Goal: Information Seeking & Learning: Learn about a topic

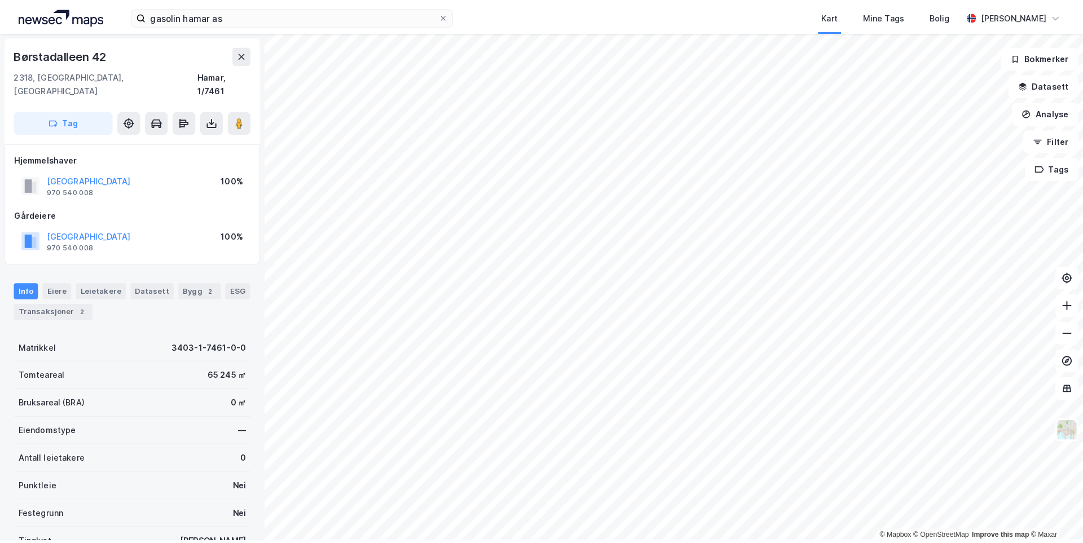
scroll to position [1, 0]
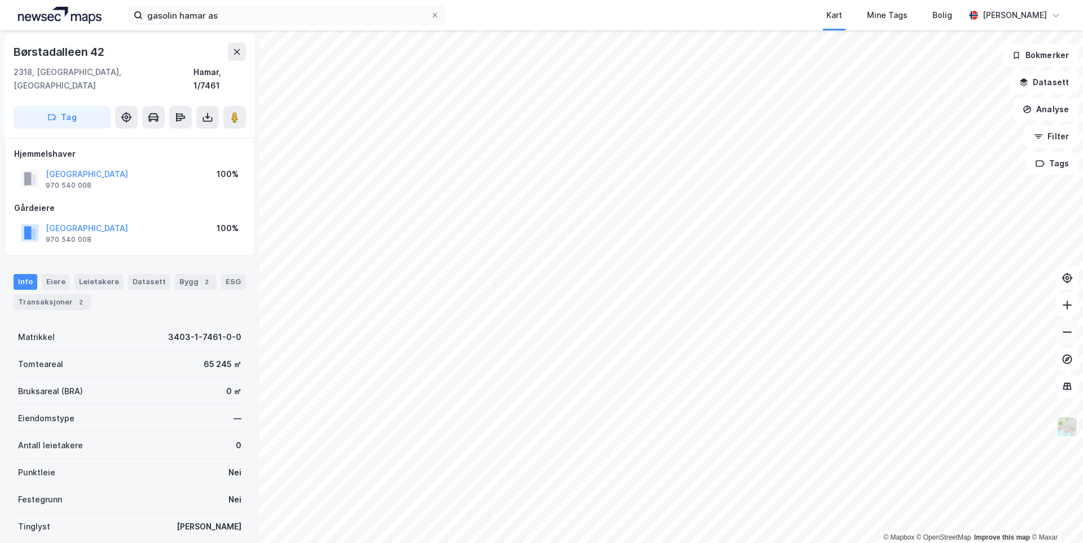
click at [1058, 339] on button at bounding box center [1067, 332] width 23 height 23
click at [1060, 337] on button at bounding box center [1067, 332] width 23 height 23
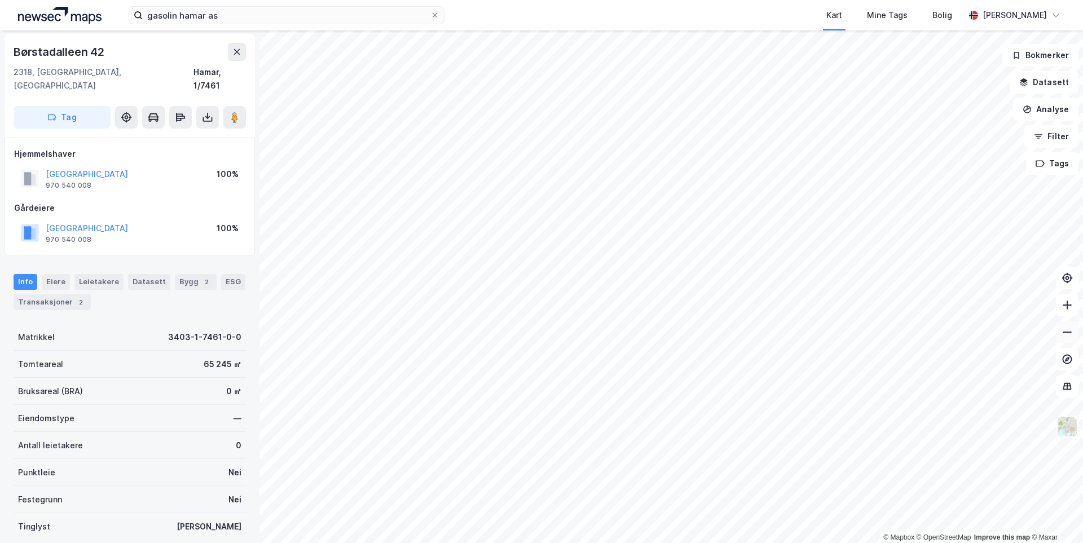
click at [1060, 337] on button at bounding box center [1067, 332] width 23 height 23
click at [1062, 308] on icon at bounding box center [1066, 304] width 11 height 11
click at [1062, 310] on icon at bounding box center [1066, 304] width 11 height 11
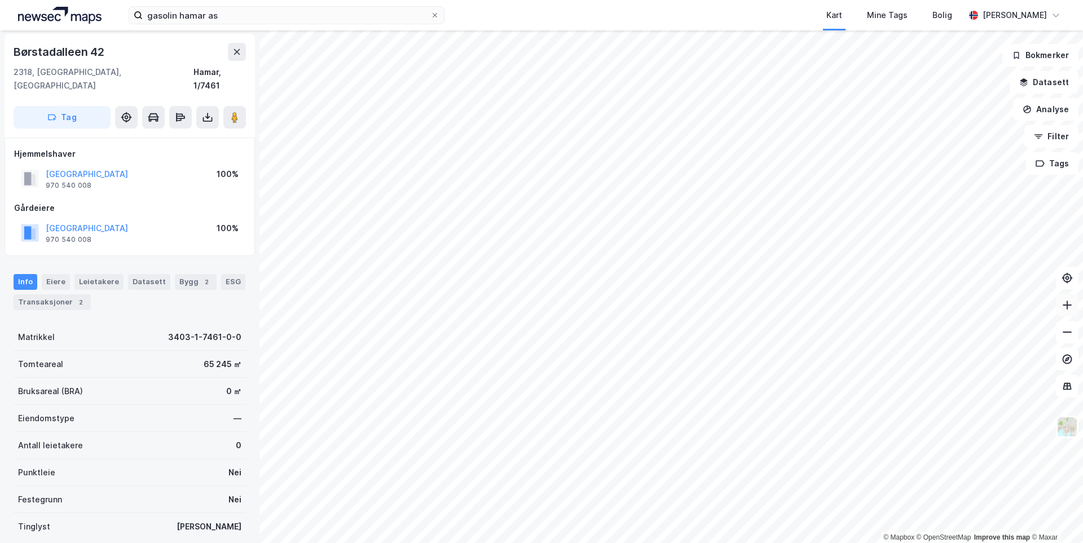
click at [1062, 310] on icon at bounding box center [1066, 304] width 11 height 11
click at [1061, 306] on button at bounding box center [1067, 305] width 23 height 23
click at [1061, 306] on icon at bounding box center [1066, 304] width 11 height 11
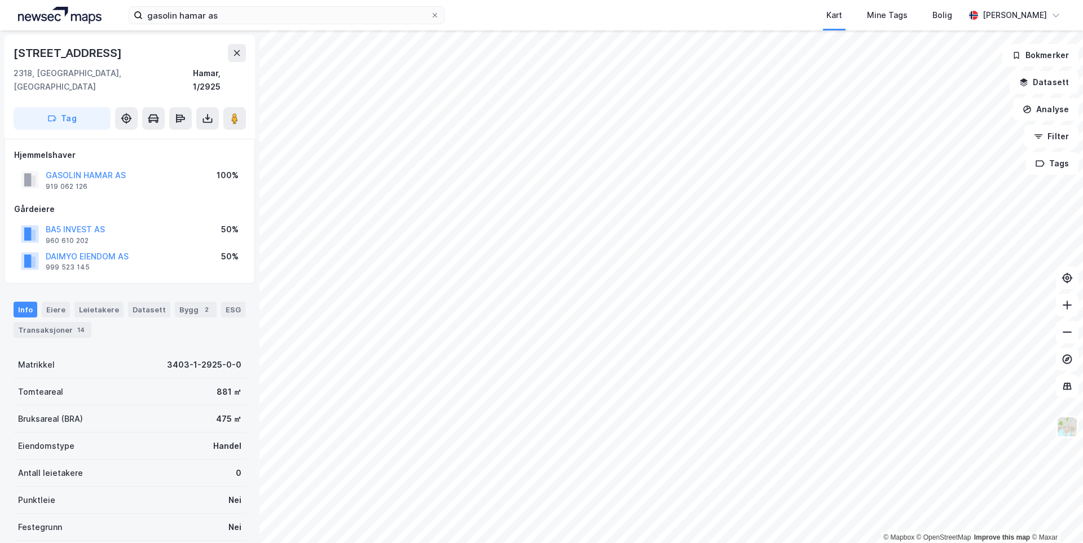
scroll to position [1, 0]
click at [1062, 301] on icon at bounding box center [1066, 304] width 11 height 11
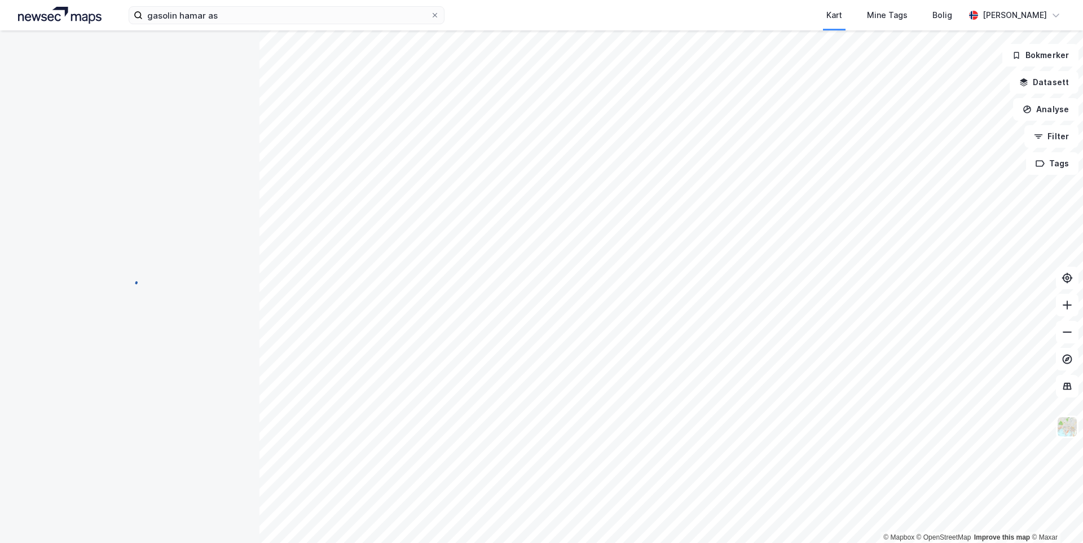
scroll to position [1, 0]
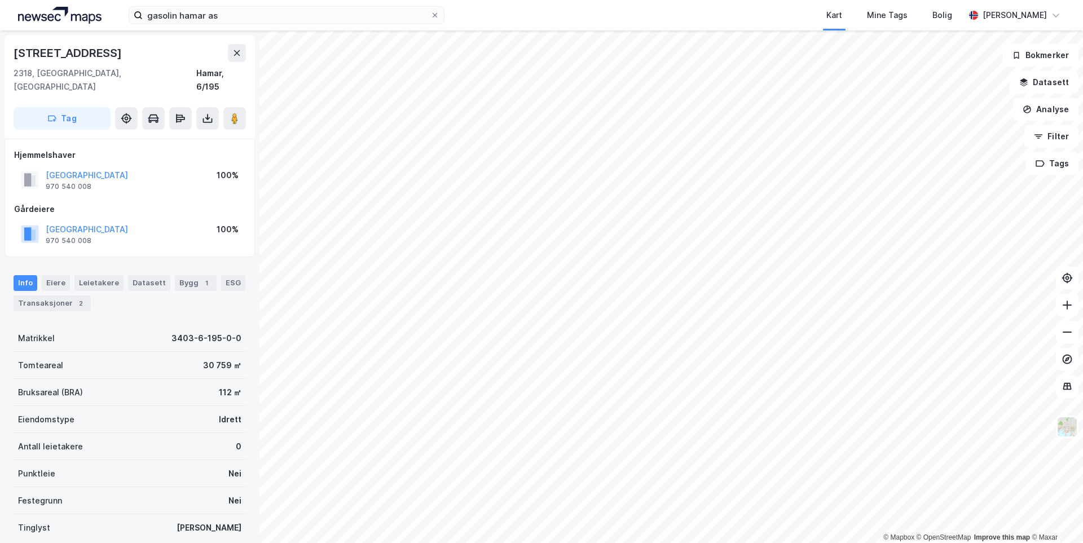
scroll to position [1, 0]
click at [1062, 307] on icon at bounding box center [1066, 304] width 11 height 11
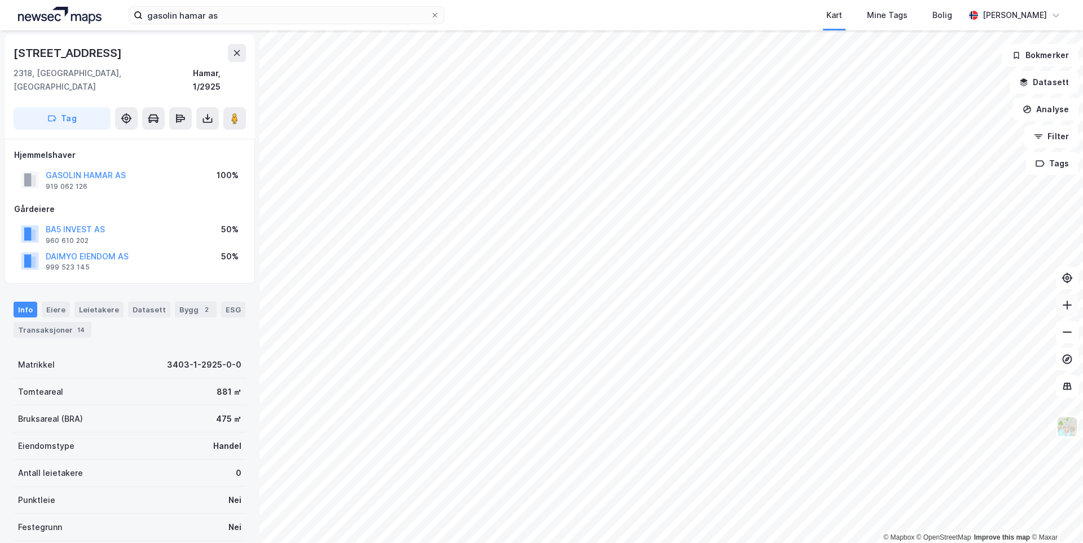
scroll to position [1, 0]
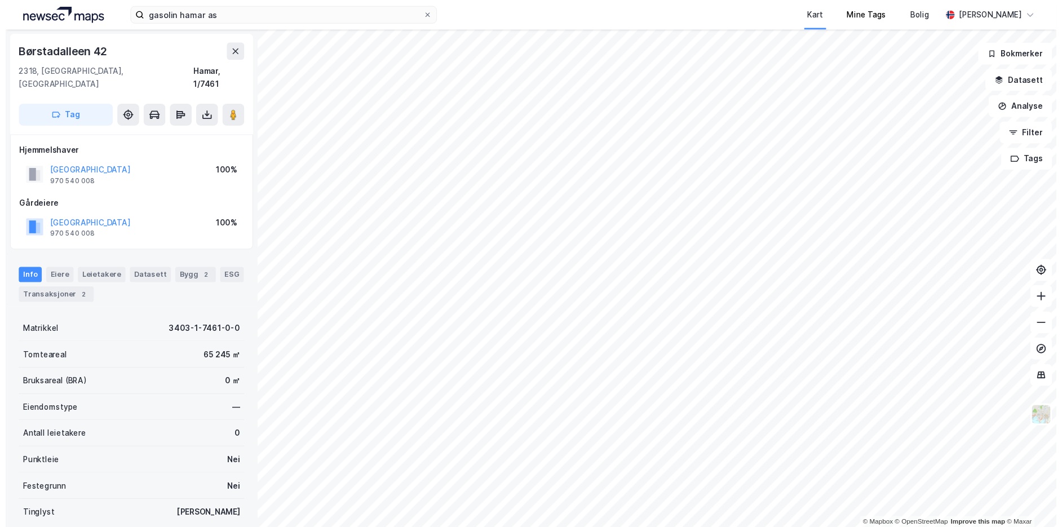
scroll to position [1, 0]
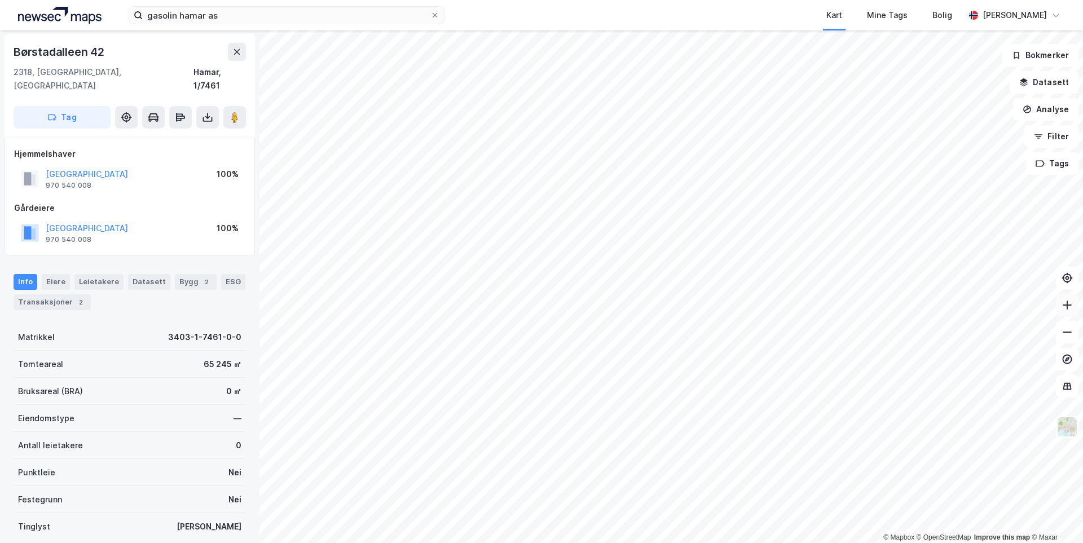
click at [1062, 306] on icon at bounding box center [1066, 304] width 11 height 11
click at [1062, 305] on icon at bounding box center [1066, 305] width 9 height 1
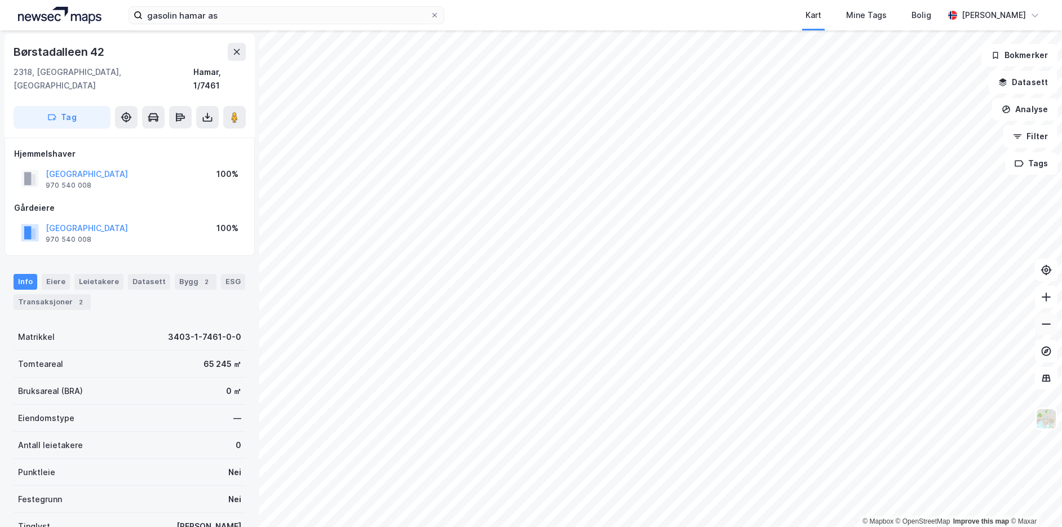
click at [1046, 330] on button at bounding box center [1046, 324] width 23 height 23
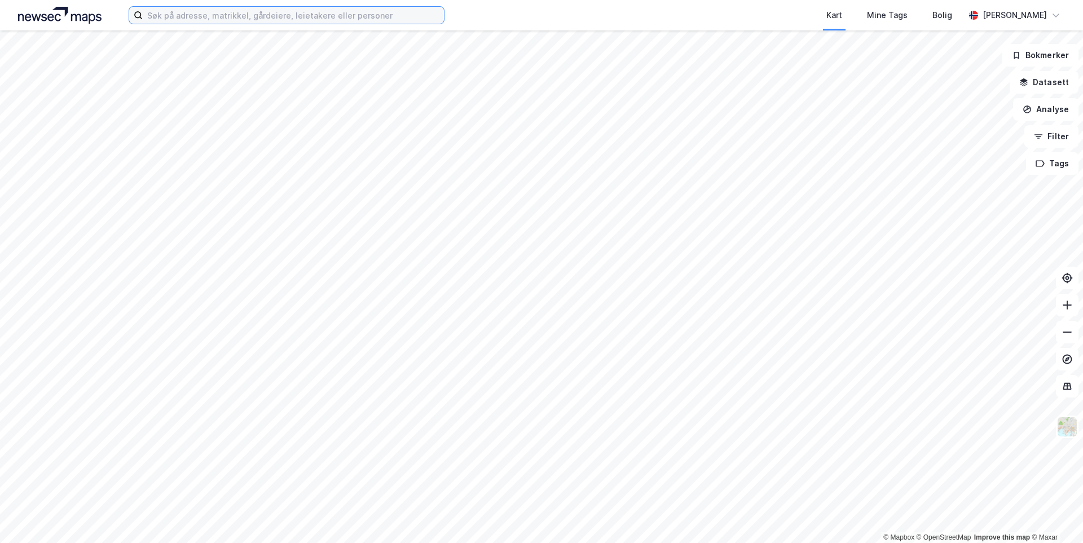
click at [242, 15] on input at bounding box center [293, 15] width 301 height 17
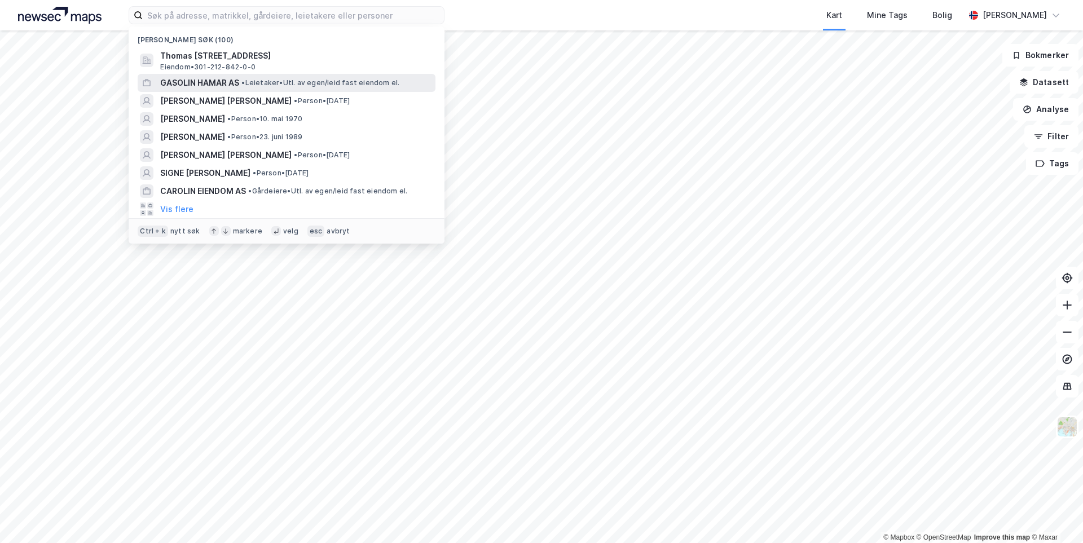
click at [234, 80] on span "GASOLIN HAMAR AS" at bounding box center [199, 83] width 79 height 14
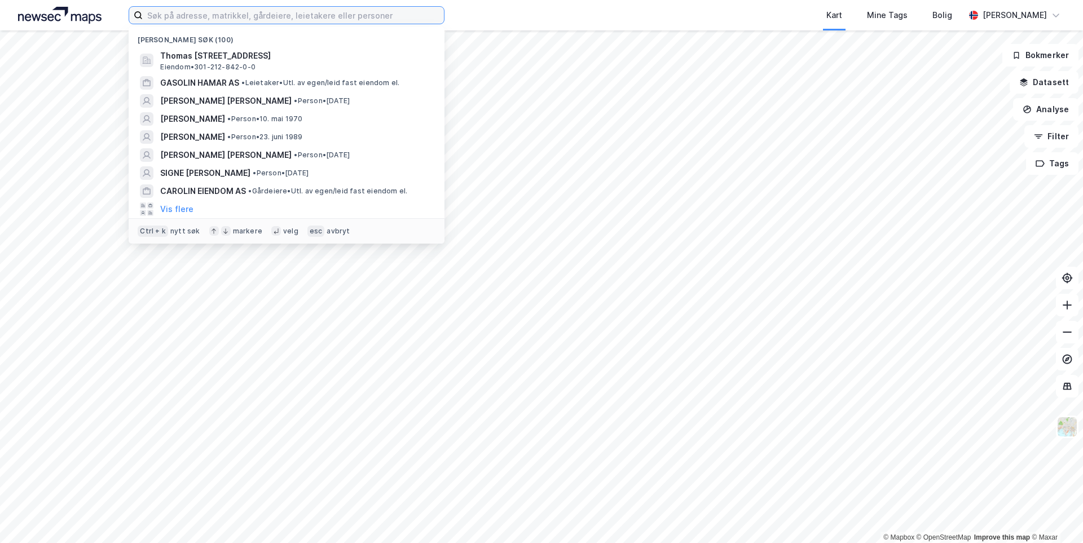
click at [189, 18] on input at bounding box center [293, 15] width 301 height 17
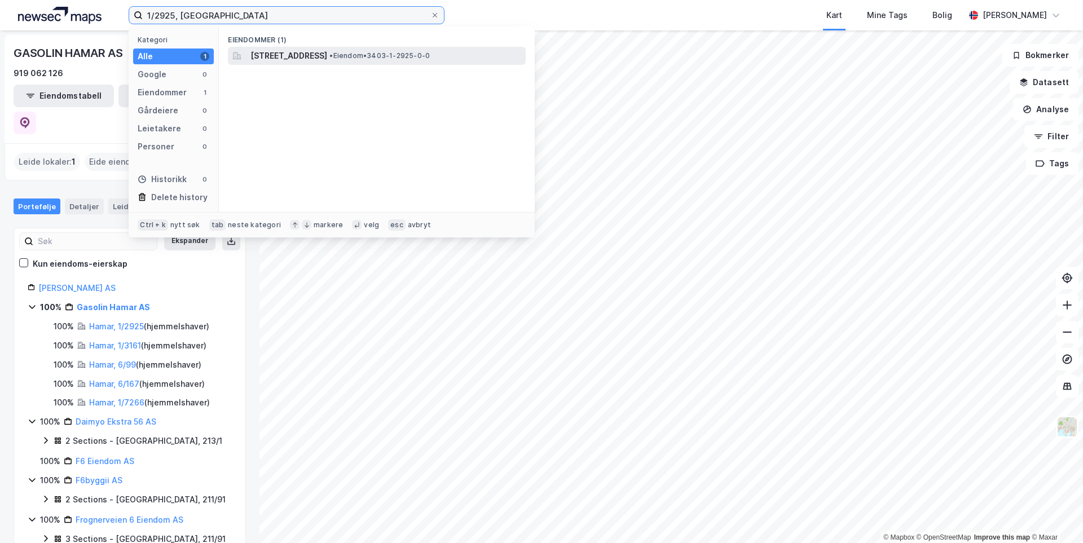
type input "1/2925, hamar"
click at [288, 54] on span "Furnesvegen 111, 2318, HAMAR, HAMAR" at bounding box center [288, 56] width 77 height 14
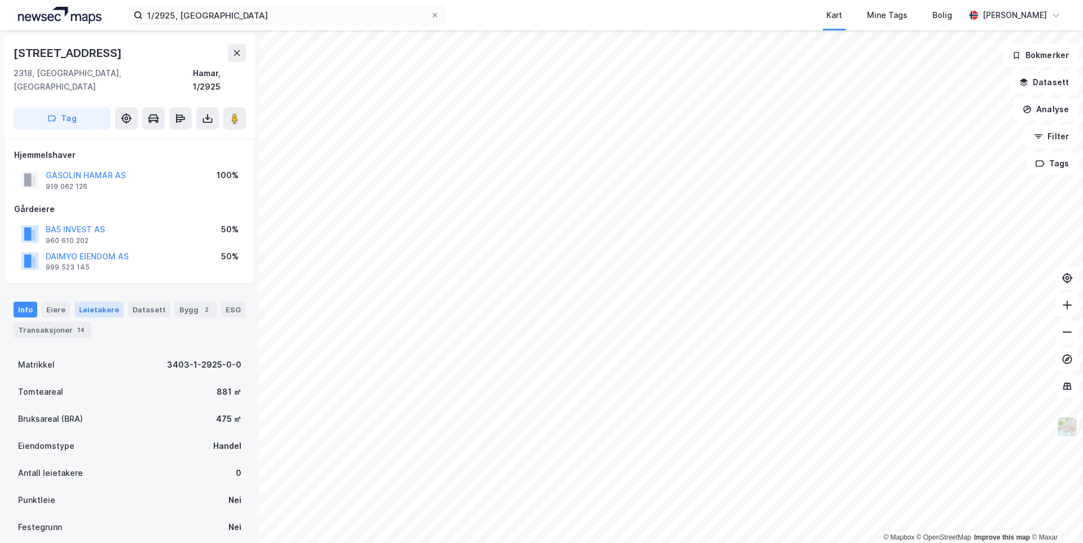
click at [91, 302] on div "Leietakere" at bounding box center [98, 310] width 49 height 16
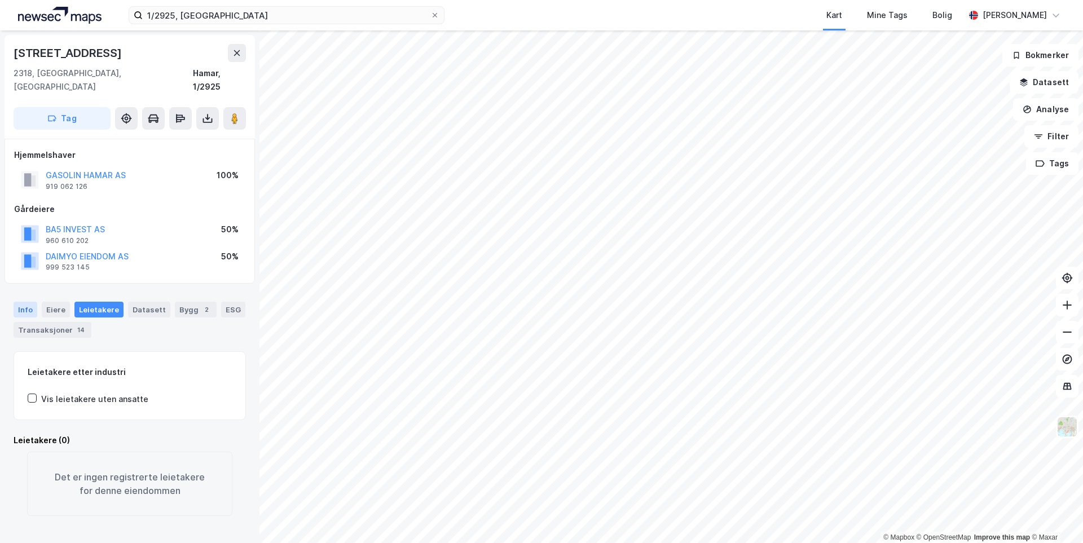
click at [17, 302] on div "Info" at bounding box center [26, 310] width 24 height 16
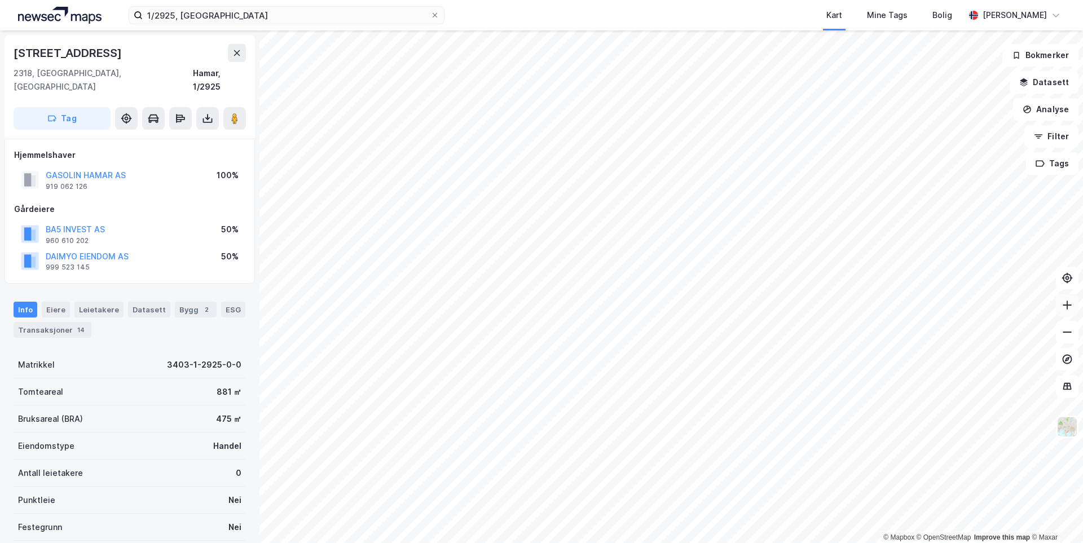
click at [1068, 308] on icon at bounding box center [1066, 304] width 11 height 11
